Goal: Contribute content: Contribute content

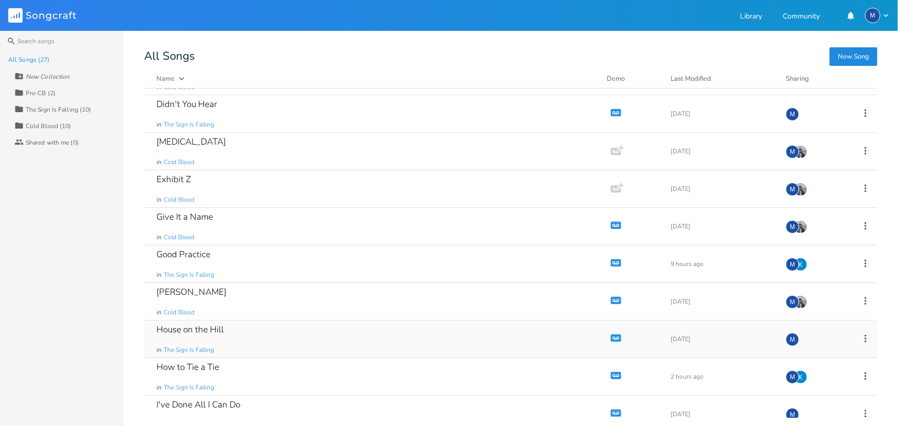
scroll to position [93, 0]
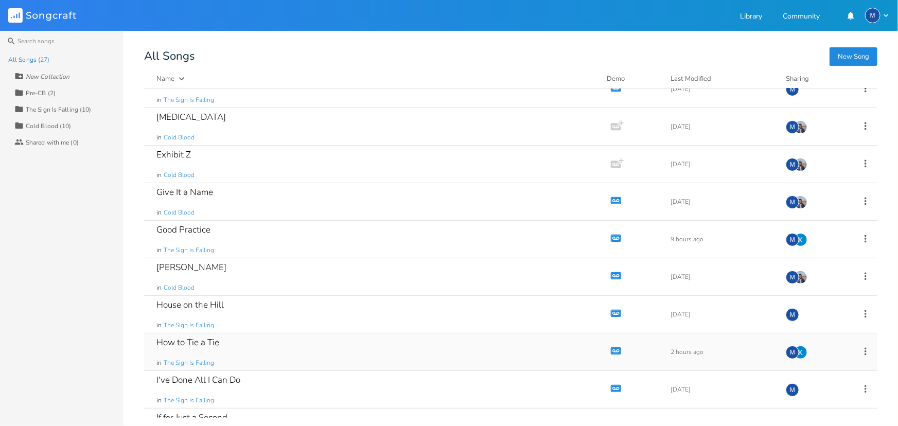
click at [291, 342] on div "How to Tie a Tie in The Sign Is Falling" at bounding box center [375, 351] width 438 height 37
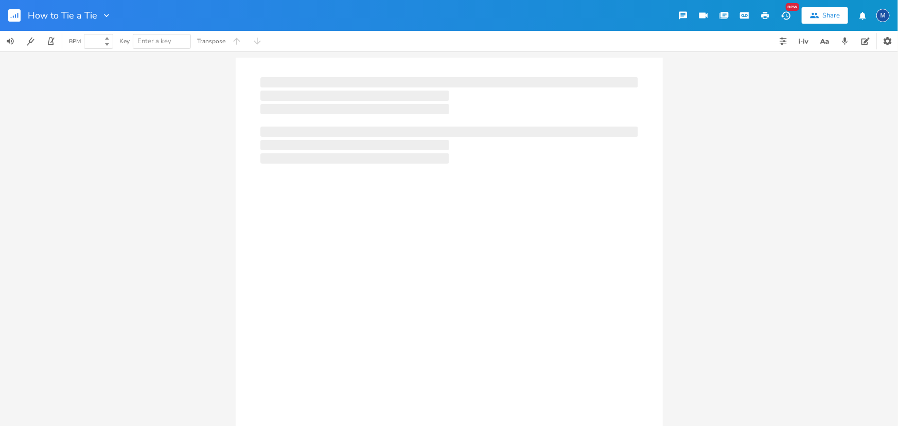
type input "100"
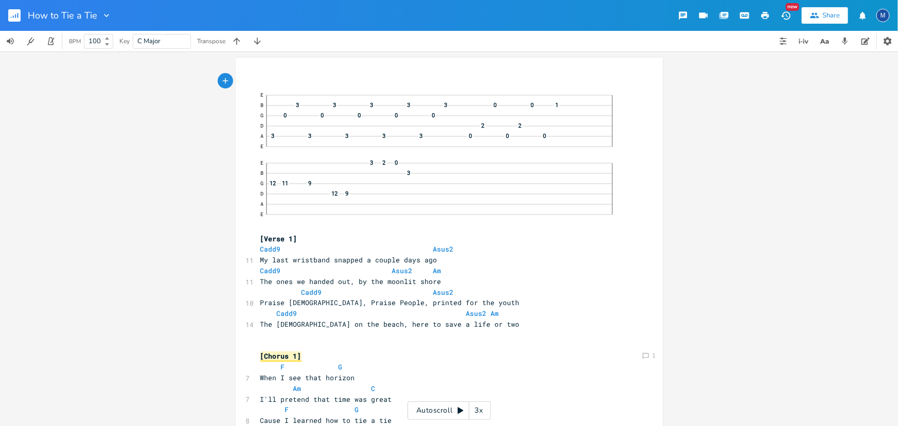
click at [163, 118] on div "Comment 1 Comment 1 xxxxxxxxxx ​ E B 3 3 3 3 3 0 0 1 G 0 0 0 0 0 D 2 2 A 3 3 3 …" at bounding box center [449, 238] width 898 height 375
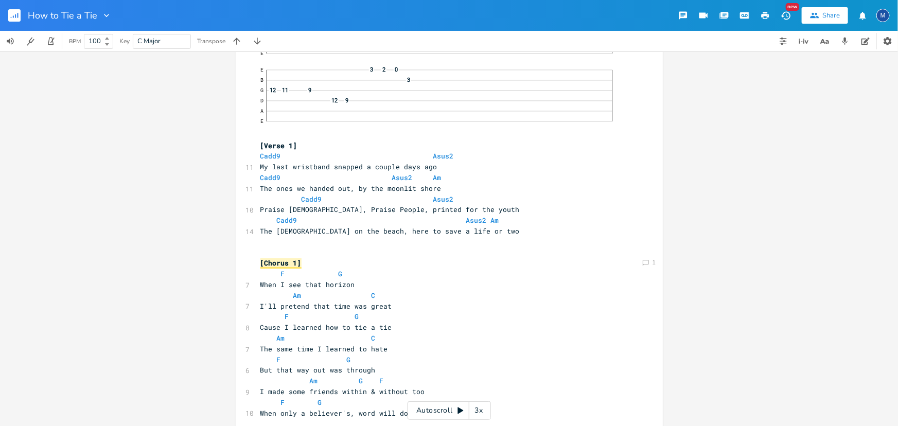
scroll to position [140, 0]
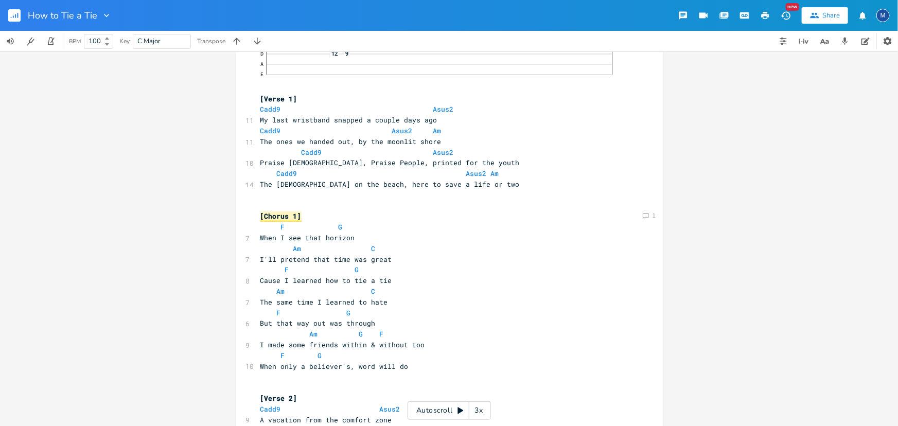
click at [198, 282] on div "Comment 1 Comment 1 xxxxxxxxxx ​ E B 3 3 3 3 3 0 0 1 G 0 0 0 0 0 D 2 2 A 3 3 3 …" at bounding box center [449, 238] width 898 height 375
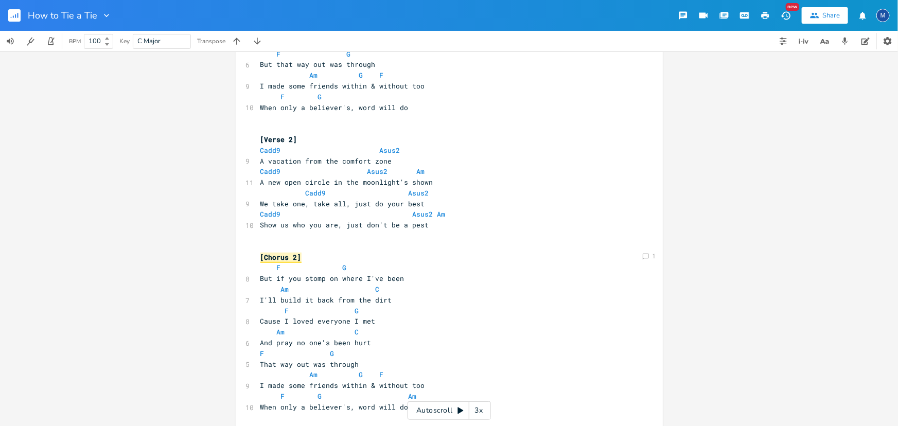
scroll to position [421, 0]
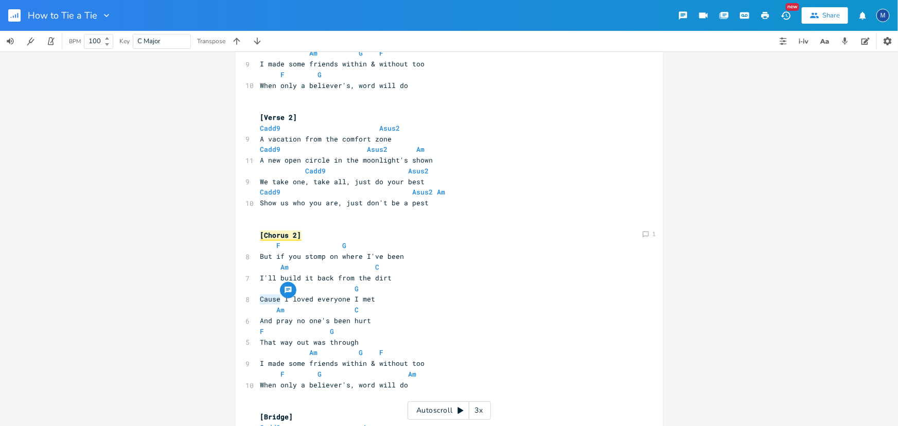
type textarea "Cause"
drag, startPoint x: 255, startPoint y: 298, endPoint x: 281, endPoint y: 297, distance: 26.2
click at [281, 297] on div "Comment 1 Comment 1 Cause x ​ E B 3 3 3 3 3 0 0 1 G 0 0 0 0 0 D 2 2 A 3 3 3 3 3…" at bounding box center [449, 192] width 427 height 1110
type textarea "most"
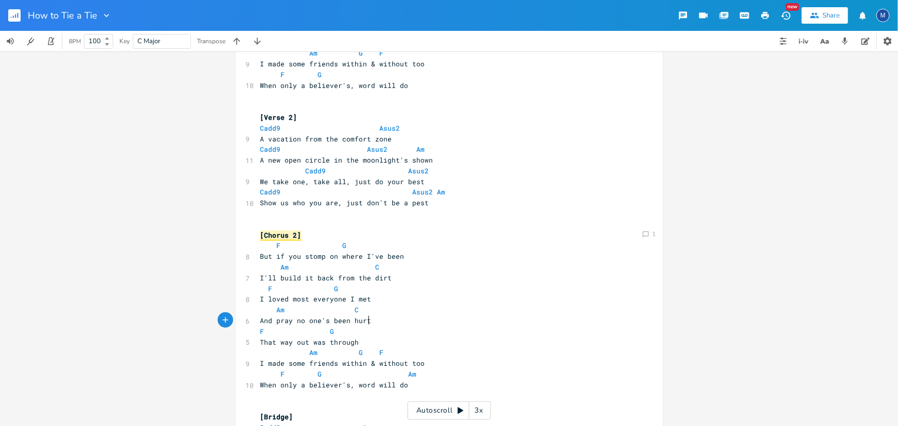
click at [452, 321] on pre "And pray no one's been hurt" at bounding box center [443, 320] width 371 height 11
click at [481, 360] on pre "I made some friends within & without too" at bounding box center [443, 363] width 371 height 11
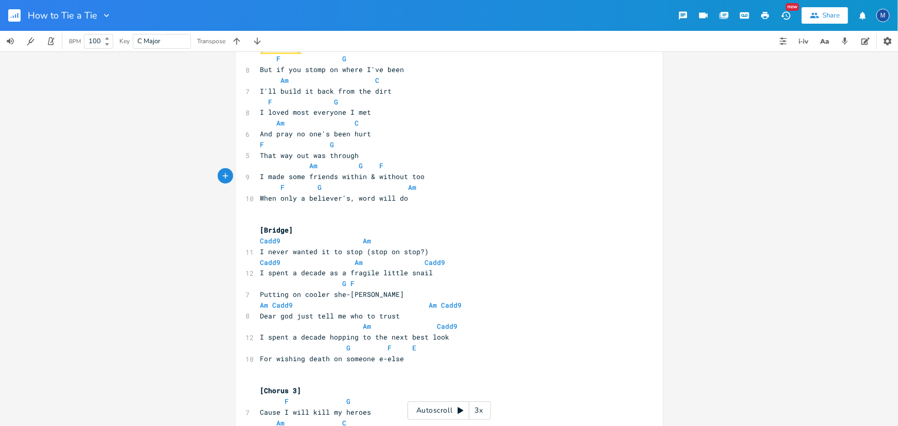
scroll to position [654, 0]
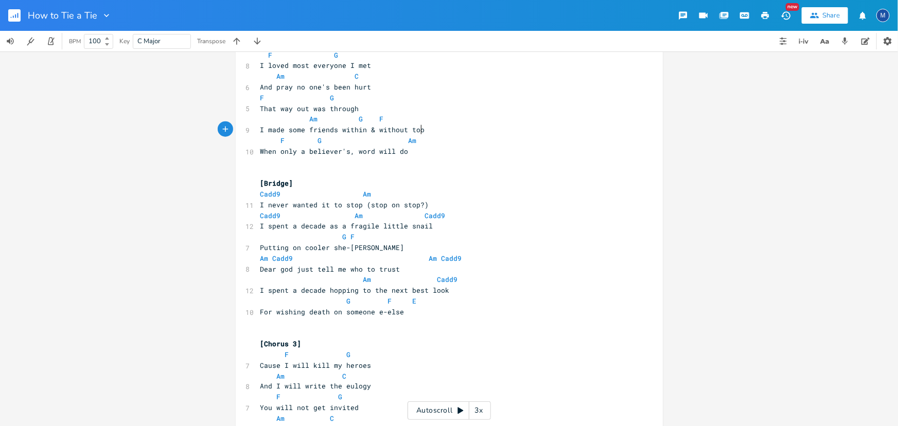
click at [262, 330] on pre "​" at bounding box center [443, 333] width 371 height 11
click at [133, 322] on div "Comment 1 Comment 1 x ​ E B 3 3 3 3 3 0 0 1 G 0 0 0 0 0 D 2 2 A 3 3 3 3 3 0 0 0…" at bounding box center [449, 238] width 898 height 375
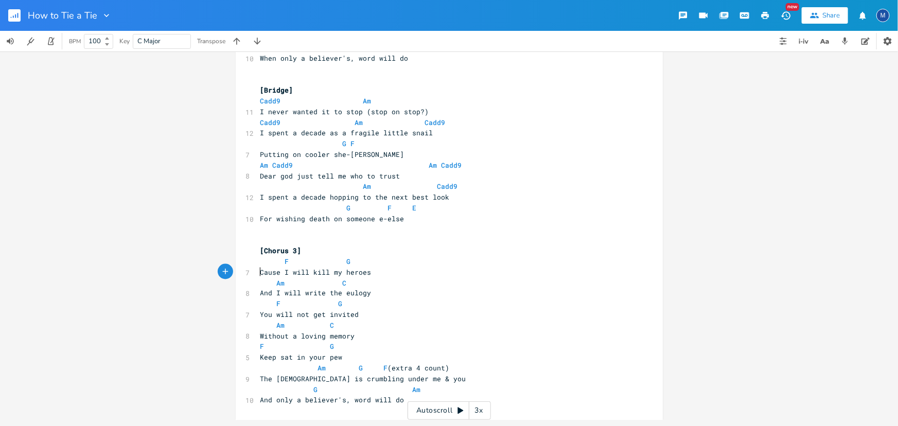
scroll to position [0, 0]
type textarea "Cause"
drag, startPoint x: 257, startPoint y: 271, endPoint x: 273, endPoint y: 268, distance: 16.7
click at [275, 268] on span "Cause I will kill my heroes" at bounding box center [315, 272] width 111 height 9
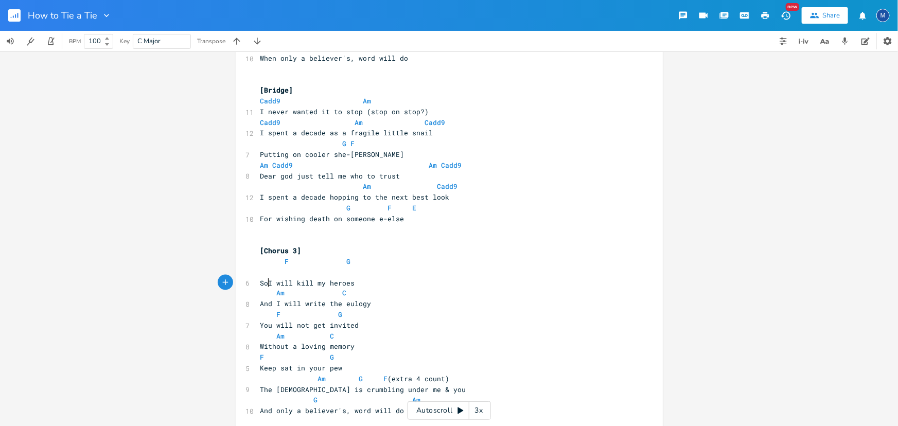
type textarea "So"
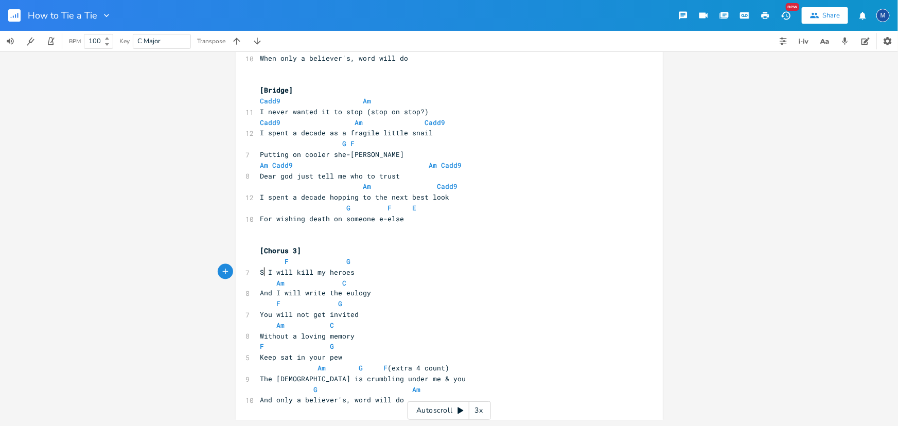
type textarea "So"
click at [542, 399] on pre "And only a believer's, word will do" at bounding box center [443, 400] width 371 height 11
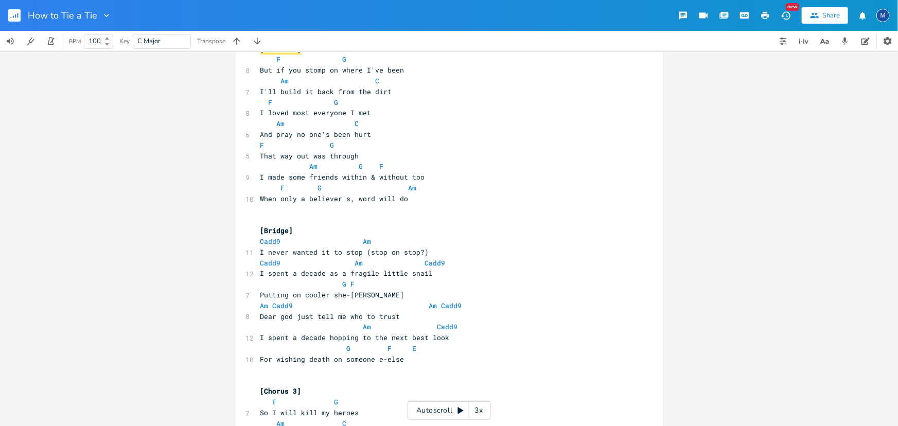
scroll to position [748, 0]
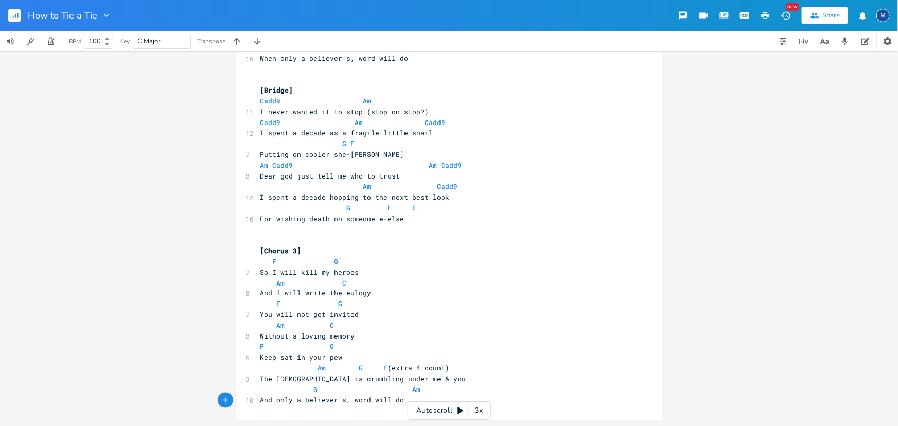
click at [514, 400] on pre "And only a believer's, word will do" at bounding box center [443, 400] width 371 height 11
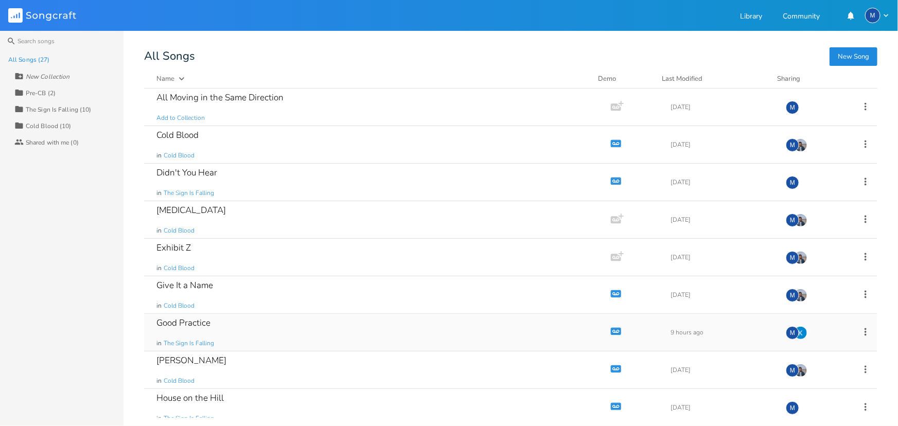
click at [260, 319] on div "Good Practice in The Sign Is Falling" at bounding box center [375, 332] width 438 height 37
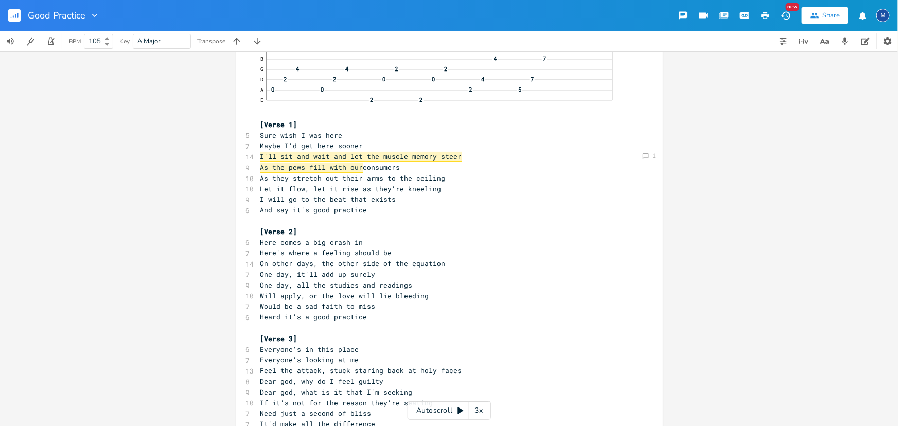
scroll to position [234, 0]
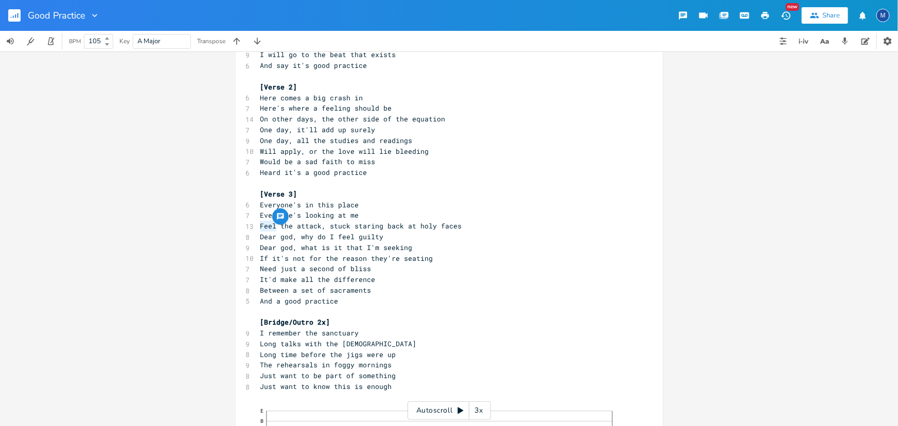
drag, startPoint x: 257, startPoint y: 223, endPoint x: 272, endPoint y: 222, distance: 15.5
click at [272, 222] on span "Feel the attack, stuck staring back at holy faces" at bounding box center [361, 225] width 202 height 9
type textarea "Off"
click at [836, 286] on div "Comment 1 Off x 33 The same people that would talk behind your back & criticize…" at bounding box center [449, 238] width 898 height 375
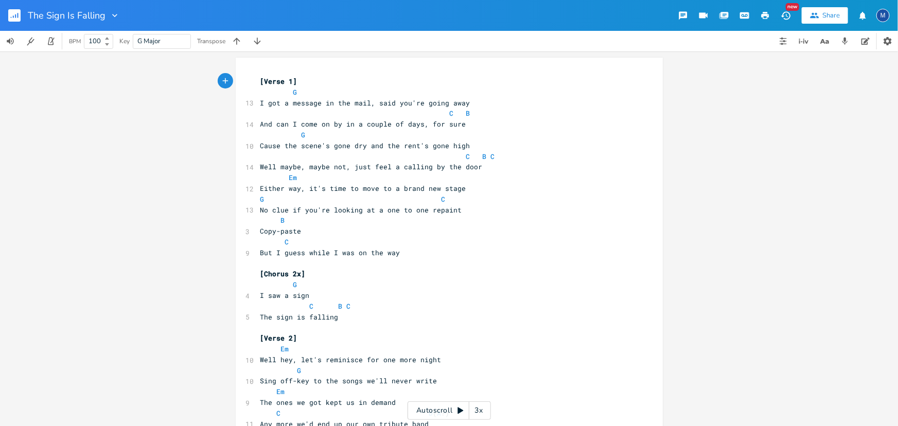
click at [253, 81] on div "xxxxxxxxxx [Verse 1] G 13 I got a message in the mail, said you're going away C…" at bounding box center [449, 315] width 427 height 514
click at [260, 80] on span "[Verse 1]" at bounding box center [278, 81] width 37 height 9
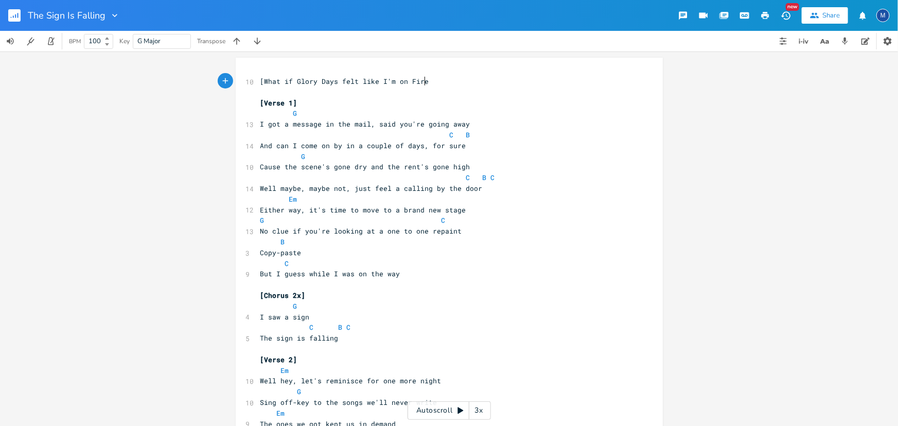
type textarea "[What if Glory Days felt like I'm on Fire]"
click at [445, 105] on pre "[Verse 1]" at bounding box center [443, 103] width 371 height 11
click at [319, 362] on pre "[Verse 2]" at bounding box center [443, 359] width 371 height 11
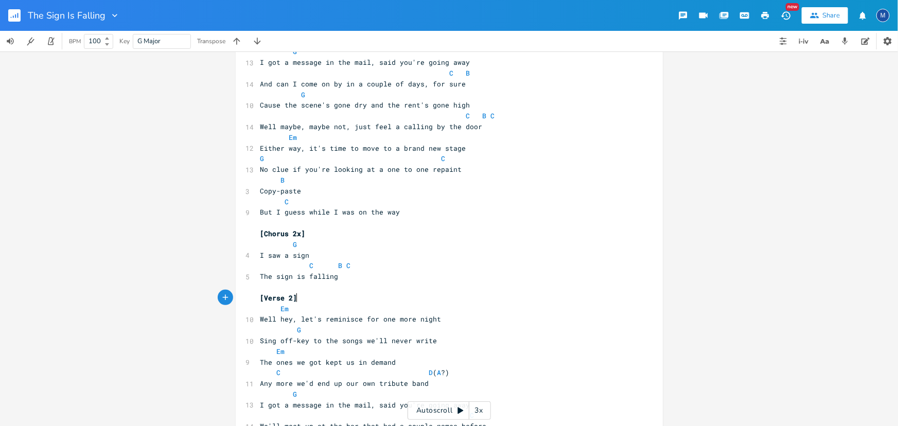
scroll to position [93, 0]
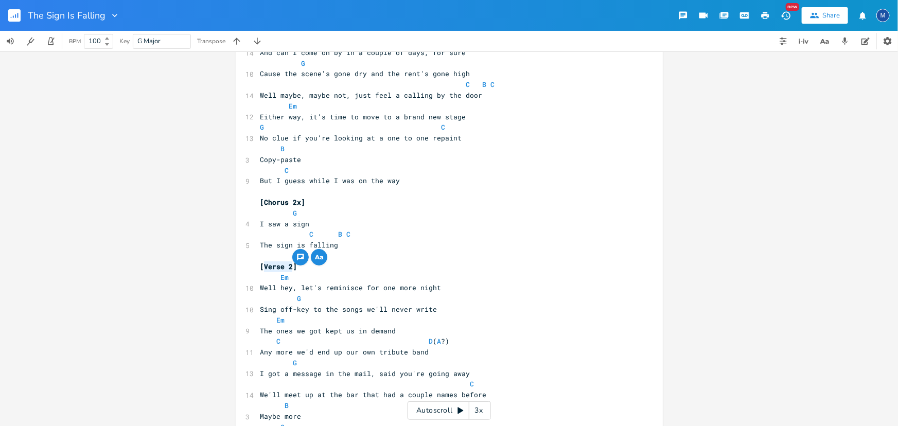
drag, startPoint x: 289, startPoint y: 268, endPoint x: 261, endPoint y: 268, distance: 27.8
click at [261, 268] on span "[Verse 2]" at bounding box center [278, 266] width 37 height 9
type textarea "Middle 8"
click at [457, 358] on pre "G" at bounding box center [443, 363] width 371 height 11
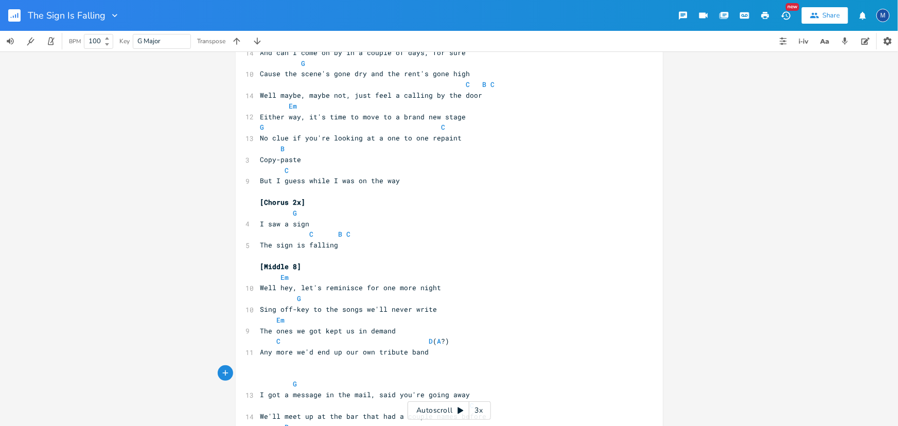
type textarea "["
type textarea "[Verse 2]"
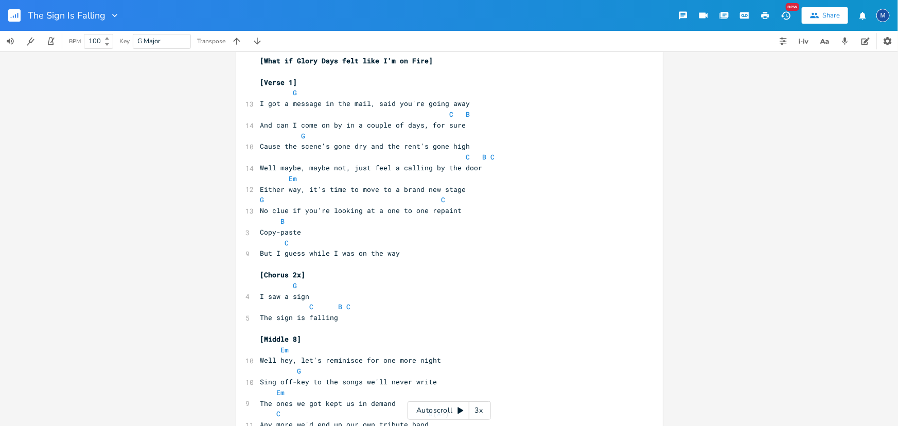
scroll to position [0, 0]
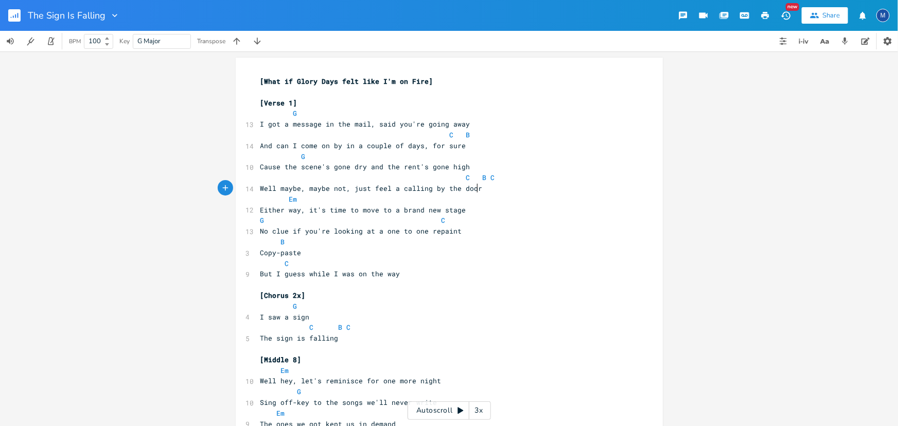
click at [482, 190] on pre "Well maybe, maybe not, just feel a calling by the door" at bounding box center [443, 188] width 371 height 11
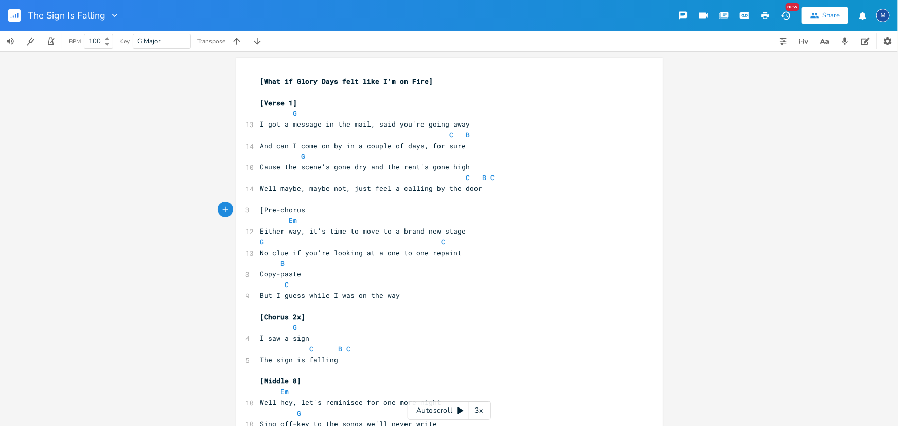
type textarea "[Pre-chorus]"
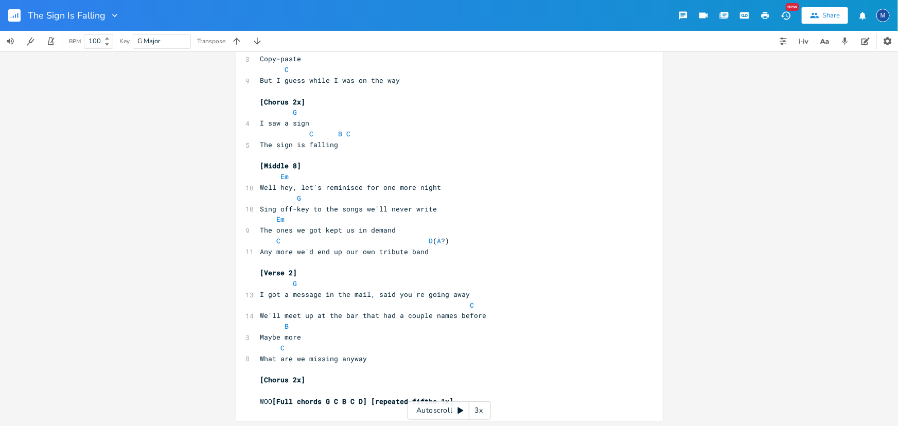
scroll to position [216, 0]
click at [397, 364] on pre "​" at bounding box center [443, 368] width 371 height 11
click at [455, 398] on pre "WOO [Full chords G C B C D] [repeated fifths 1x]" at bounding box center [443, 400] width 371 height 11
click at [365, 399] on span "[Full chords G C B C D] [repeated fifths 1x]" at bounding box center [363, 400] width 181 height 9
click at [594, 394] on pre "​" at bounding box center [443, 389] width 371 height 11
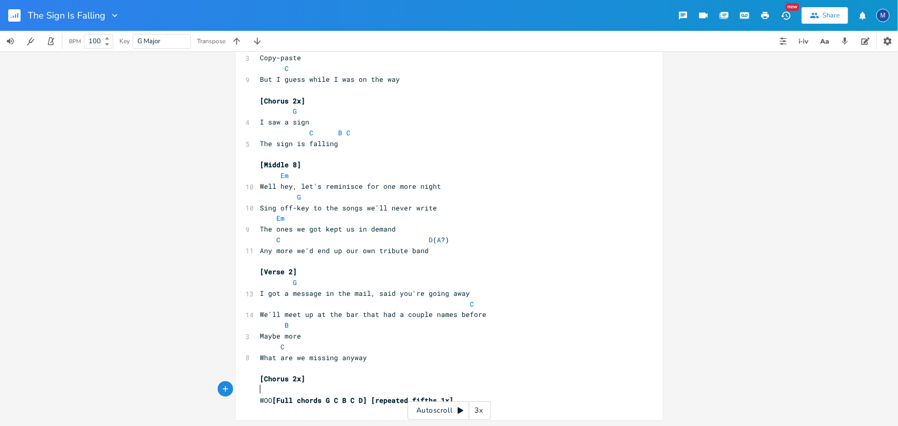
click at [594, 394] on pre "​" at bounding box center [443, 389] width 371 height 11
click at [365, 398] on span "[Full chords G C B C D] [repeated fifths 1x]" at bounding box center [363, 400] width 181 height 9
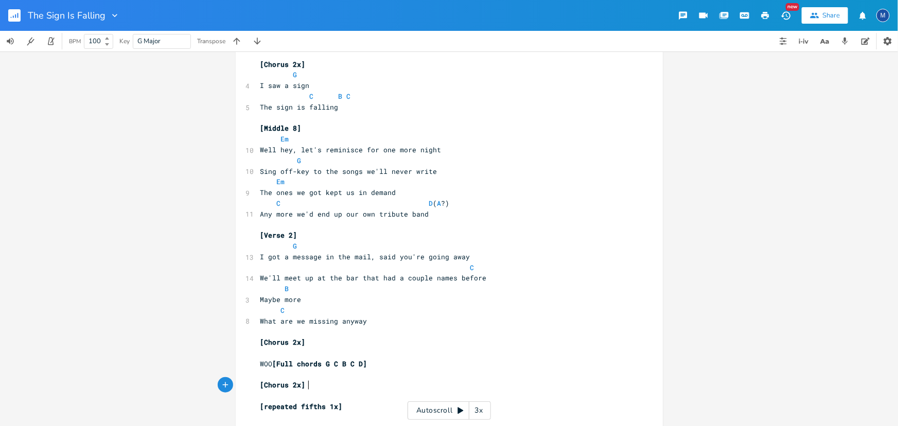
scroll to position [0, 37]
type textarea "[Chorus 2x] The end is calling"
type textarea "end"
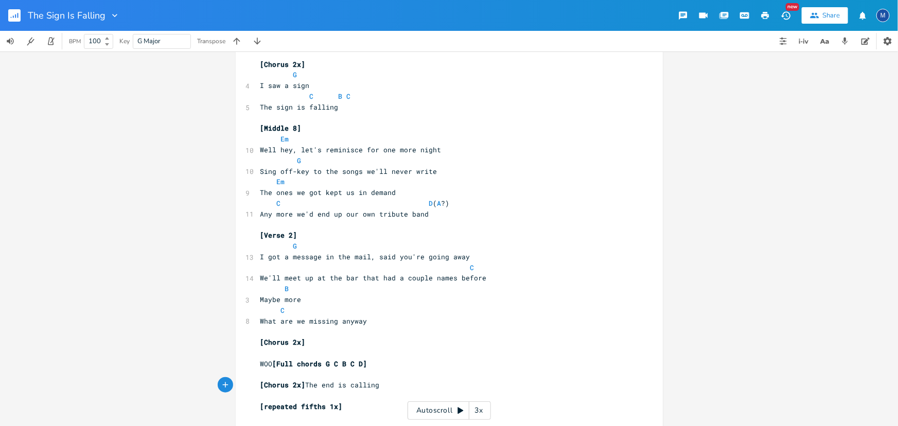
type textarea "]"
type textarea ", e"
type textarea "last line"
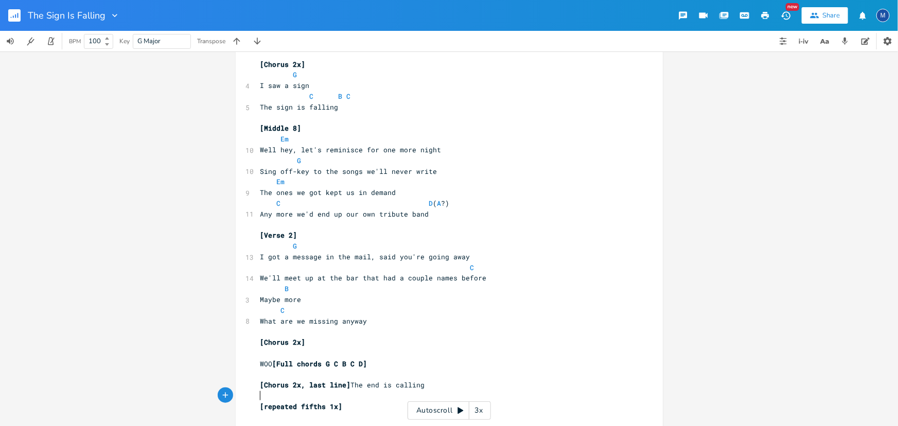
scroll to position [259, 0]
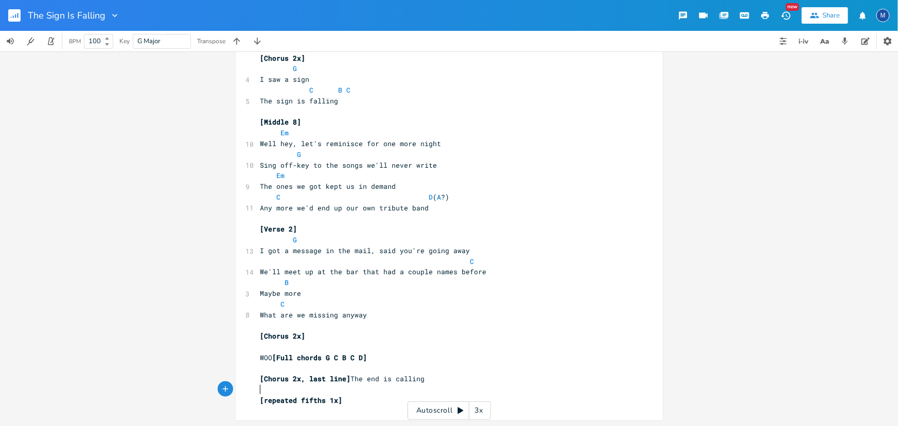
click at [358, 400] on pre "[repeated fifths 1x]" at bounding box center [443, 400] width 371 height 11
